Goal: Task Accomplishment & Management: Manage account settings

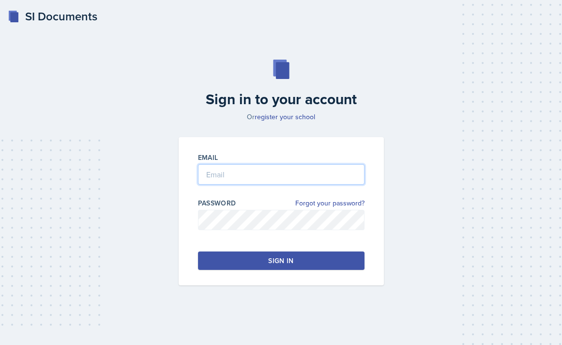
click at [247, 177] on input "email" at bounding box center [281, 174] width 167 height 20
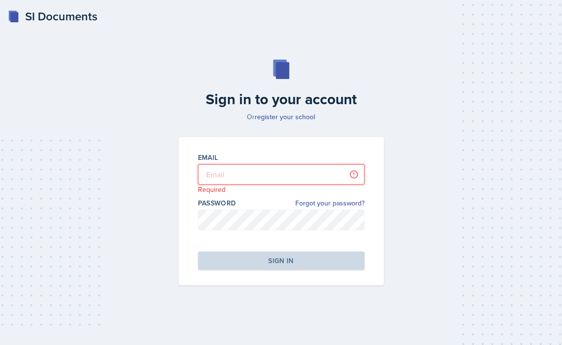
type input "[PERSON_NAME][EMAIL_ADDRESS][DOMAIN_NAME]"
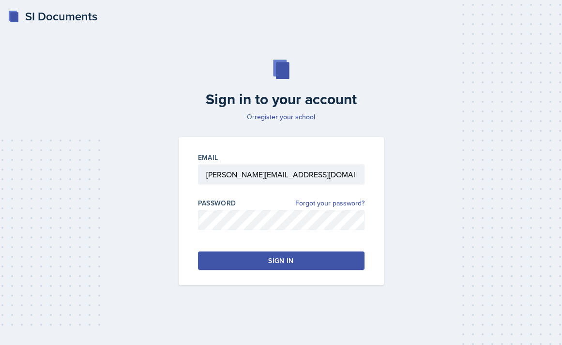
click at [308, 259] on button "Sign in" at bounding box center [281, 260] width 167 height 18
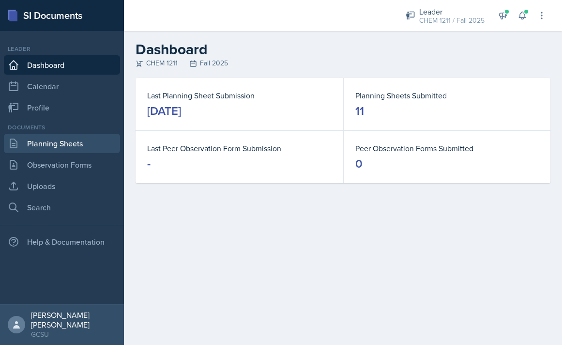
click at [61, 142] on link "Planning Sheets" at bounding box center [62, 143] width 116 height 19
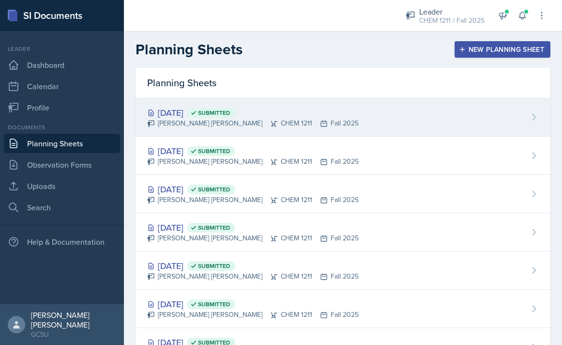
click at [386, 120] on div "[DATE] Submitted [PERSON_NAME] [PERSON_NAME] CHEM 1211 Fall 2025" at bounding box center [343, 117] width 415 height 38
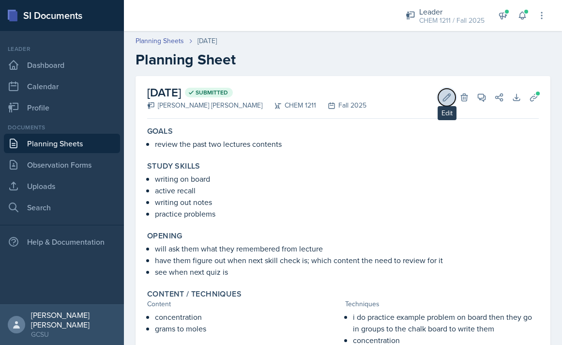
click at [449, 98] on icon at bounding box center [447, 97] width 10 height 10
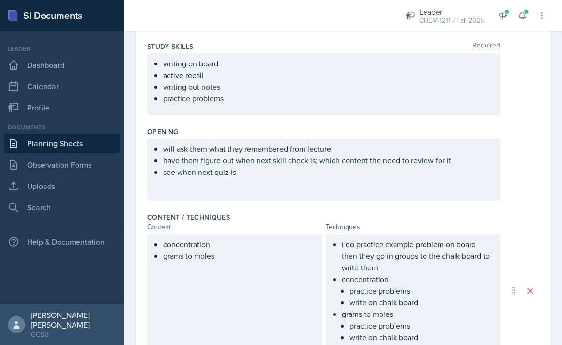
scroll to position [363, 0]
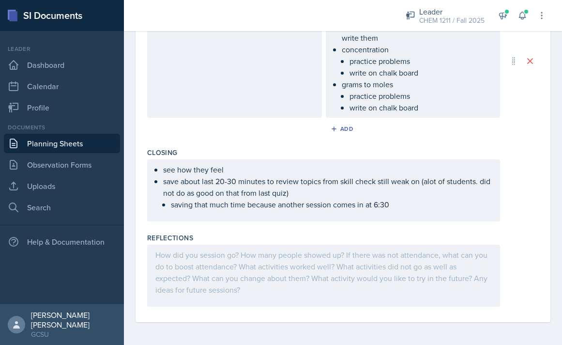
click at [315, 272] on div at bounding box center [323, 276] width 353 height 62
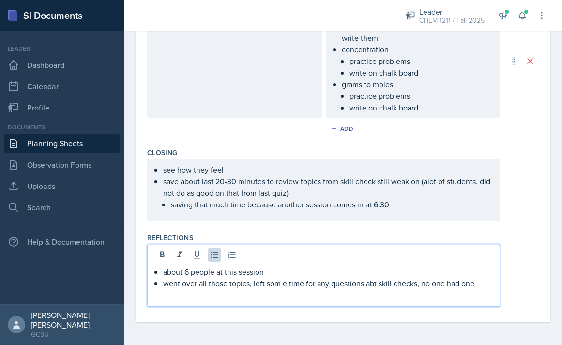
click at [418, 285] on p "went over all those topics, left som e time for any questions abt skill checks,…" at bounding box center [327, 283] width 329 height 12
click at [317, 286] on p "went over all those topics, left som e time for any questions abt skill checks …" at bounding box center [327, 288] width 329 height 23
click at [230, 292] on p "went over all those topics, left som e time for any questions abt skill checks …" at bounding box center [327, 288] width 329 height 23
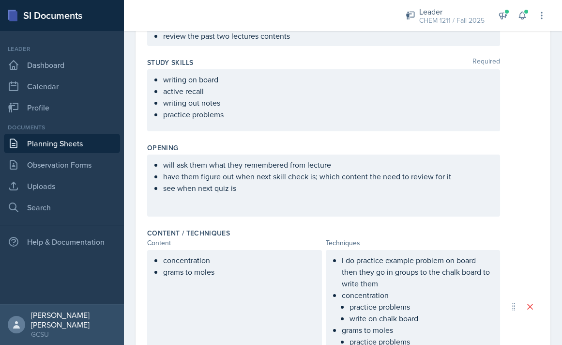
scroll to position [0, 0]
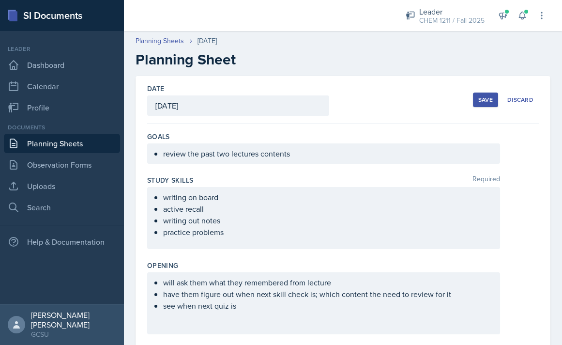
click at [476, 108] on div "Save Discard" at bounding box center [506, 100] width 66 height 22
click at [478, 106] on button "Save" at bounding box center [485, 99] width 25 height 15
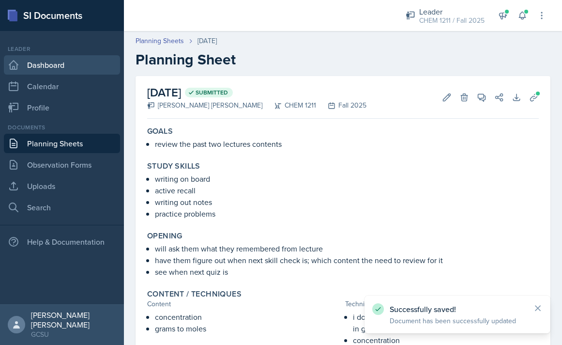
click at [58, 64] on link "Dashboard" at bounding box center [62, 64] width 116 height 19
